Goal: Task Accomplishment & Management: Manage account settings

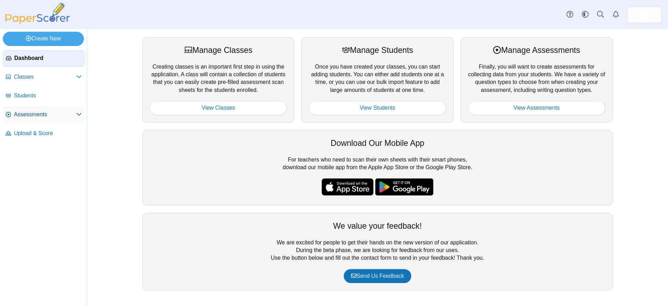
click at [29, 113] on span "Assessments" at bounding box center [45, 115] width 62 height 8
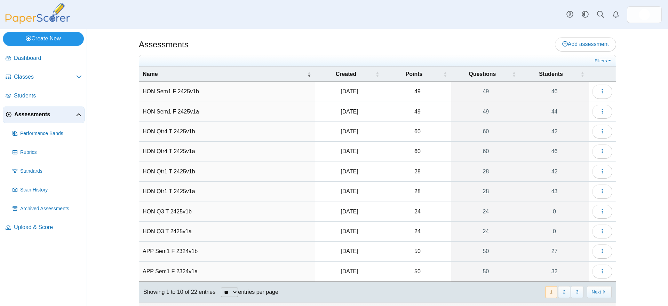
click at [41, 39] on link "Create New" at bounding box center [43, 39] width 81 height 14
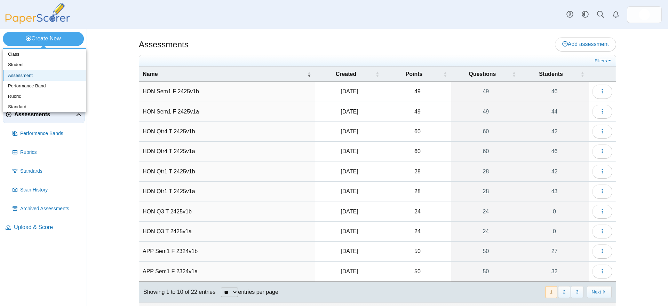
click at [30, 76] on link "Assessment" at bounding box center [45, 75] width 84 height 10
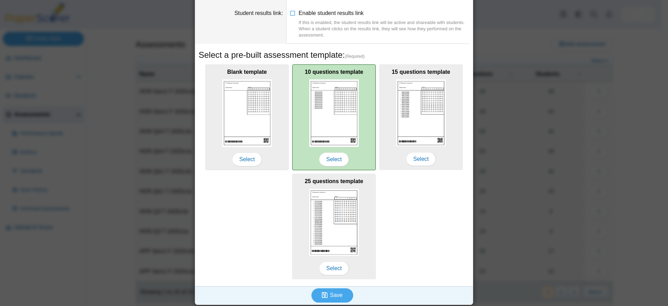
scroll to position [72, 0]
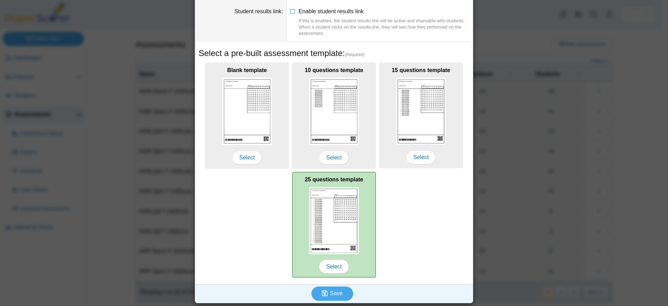
type input "********"
click at [327, 212] on img at bounding box center [333, 220] width 49 height 67
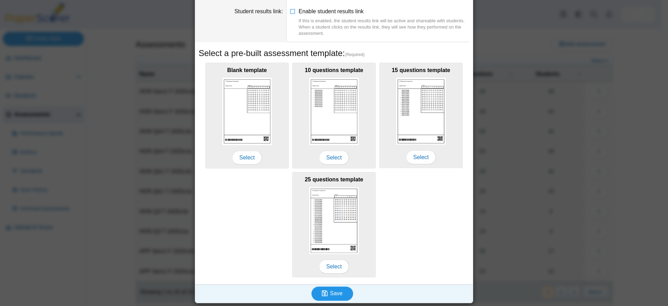
click at [331, 292] on span "Save" at bounding box center [336, 293] width 13 height 6
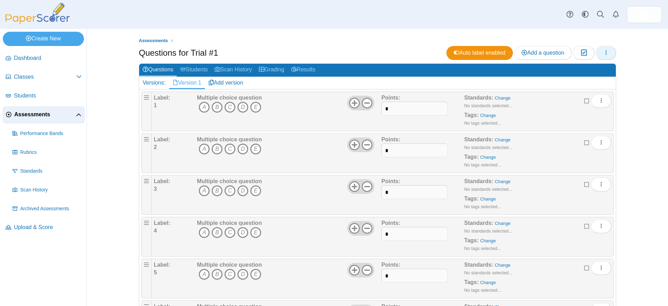
click at [603, 53] on icon "button" at bounding box center [606, 53] width 6 height 6
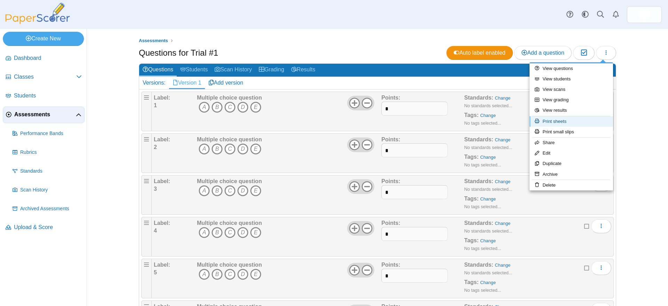
click at [564, 121] on link "Print sheets" at bounding box center [572, 121] width 84 height 10
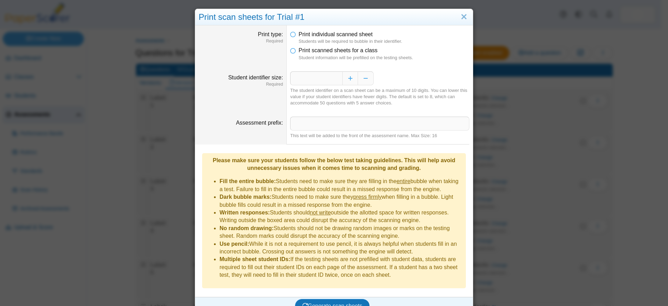
scroll to position [5, 0]
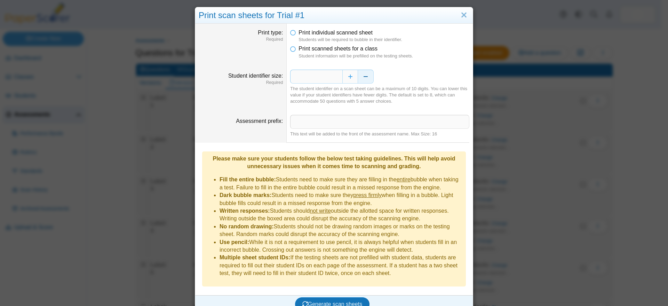
click at [361, 77] on button "Decrease" at bounding box center [366, 77] width 16 height 14
type input "*"
click at [335, 301] on span "Generate scan sheets" at bounding box center [332, 304] width 60 height 6
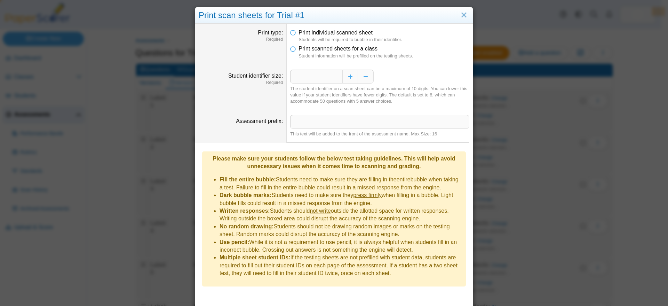
scroll to position [39, 0]
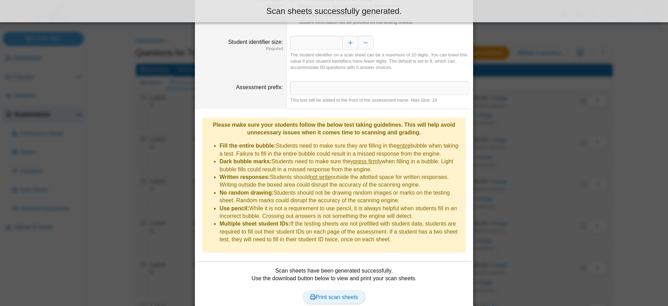
click at [335, 294] on span "Print scan sheets" at bounding box center [334, 297] width 48 height 6
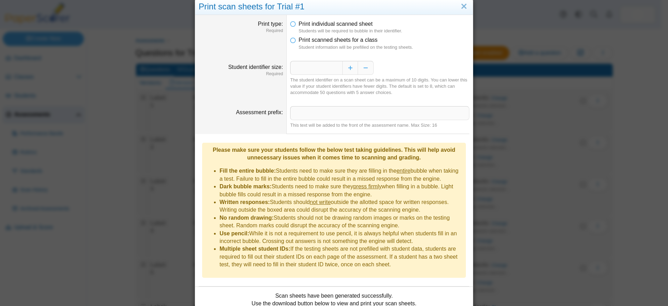
scroll to position [0, 0]
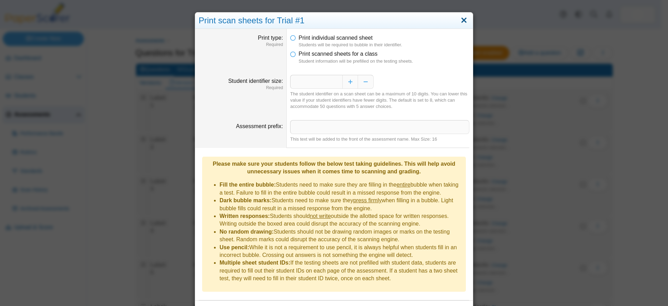
click at [461, 18] on link "Close" at bounding box center [464, 21] width 11 height 12
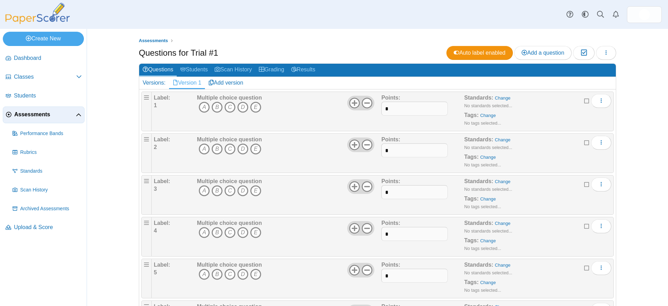
click at [27, 115] on span "Assessments" at bounding box center [45, 115] width 62 height 8
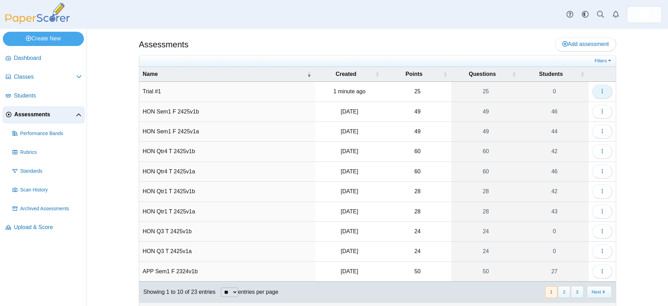
click at [600, 89] on icon "button" at bounding box center [603, 91] width 6 height 6
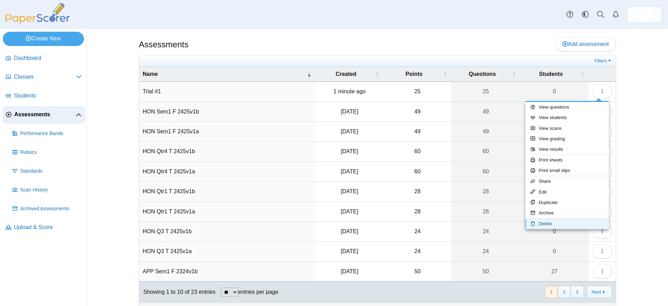
click at [550, 224] on link "Delete" at bounding box center [567, 224] width 84 height 10
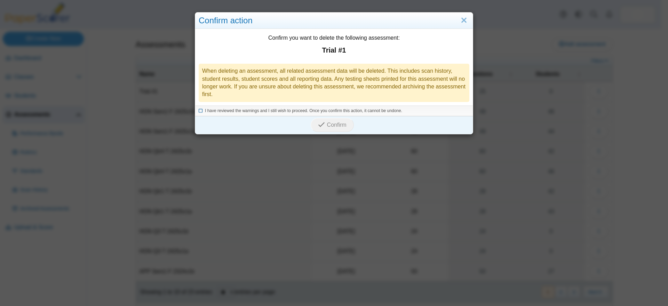
click at [199, 109] on icon at bounding box center [201, 110] width 4 height 4
click at [329, 124] on span "Confirm" at bounding box center [336, 125] width 19 height 6
